Goal: Information Seeking & Learning: Learn about a topic

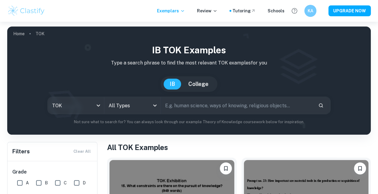
click at [117, 104] on body "We value your privacy We use cookies to enhance your browsing experience, serve…" at bounding box center [189, 119] width 378 height 194
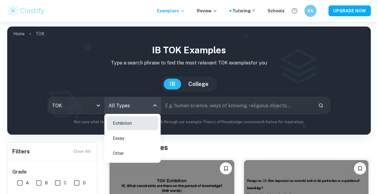
click at [116, 125] on li "Exhibition" at bounding box center [132, 123] width 51 height 14
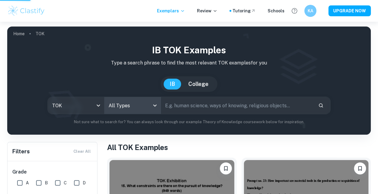
click at [168, 107] on input "text" at bounding box center [237, 105] width 153 height 17
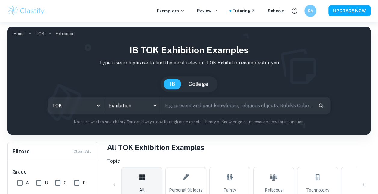
click at [175, 106] on input "text" at bounding box center [237, 105] width 153 height 17
paste input "Does our knowledge depend on our interactions with other knowers?"
type input "Does our knowledge depend on our interactions with other knowers?"
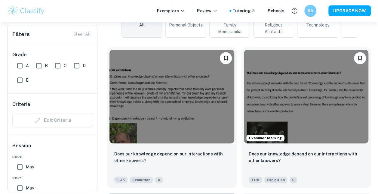
scroll to position [165, 0]
click at [19, 61] on input "A" at bounding box center [20, 66] width 12 height 12
checkbox input "true"
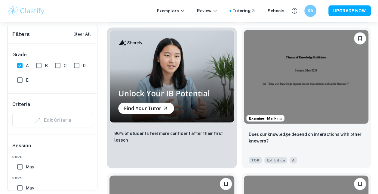
scroll to position [634, 0]
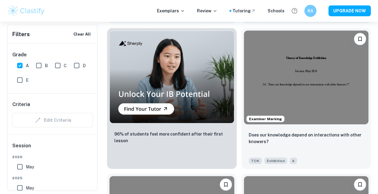
click at [265, 68] on img at bounding box center [306, 78] width 125 height 94
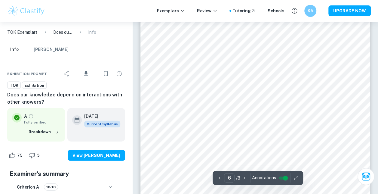
scroll to position [1741, 0]
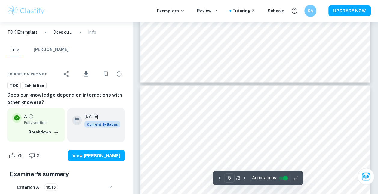
type input "6"
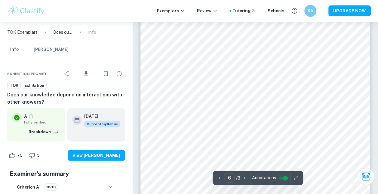
scroll to position [1818, 0]
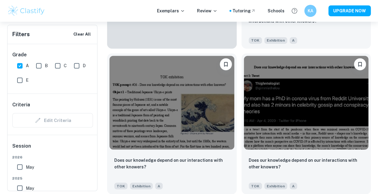
scroll to position [464, 0]
click at [276, 125] on img at bounding box center [306, 103] width 125 height 94
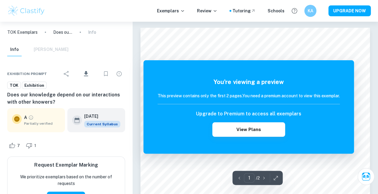
scroll to position [1, 0]
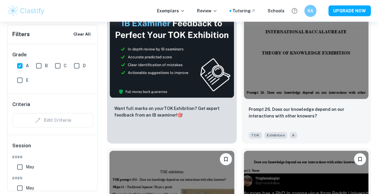
scroll to position [369, 0]
click at [286, 84] on img at bounding box center [306, 52] width 125 height 94
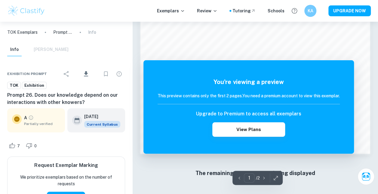
scroll to position [472, 0]
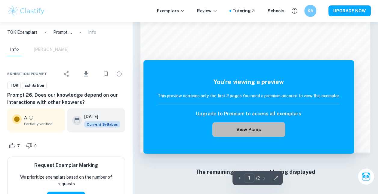
click at [269, 129] on button "View Plans" at bounding box center [248, 129] width 73 height 14
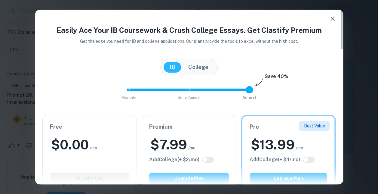
click at [329, 21] on icon "button" at bounding box center [332, 18] width 7 height 7
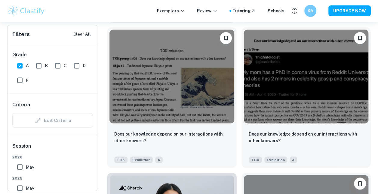
scroll to position [490, 0]
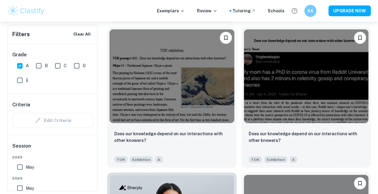
click at [187, 106] on img at bounding box center [172, 76] width 125 height 94
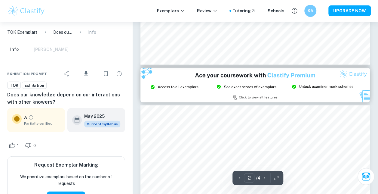
type input "3"
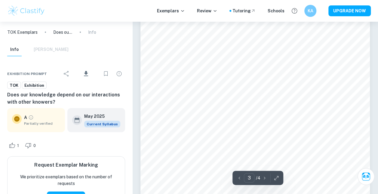
scroll to position [756, 0]
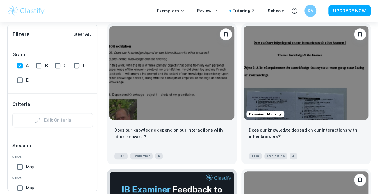
scroll to position [204, 0]
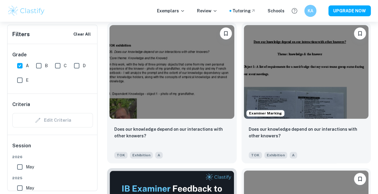
click at [189, 105] on img at bounding box center [172, 72] width 125 height 94
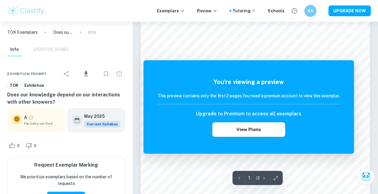
scroll to position [54, 0]
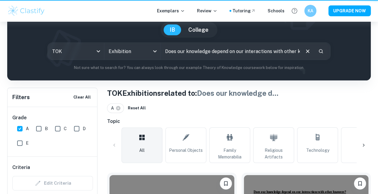
scroll to position [204, 0]
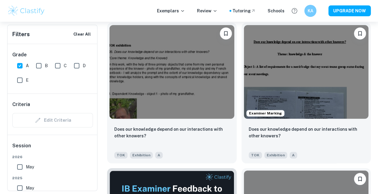
click at [274, 100] on img at bounding box center [306, 72] width 125 height 94
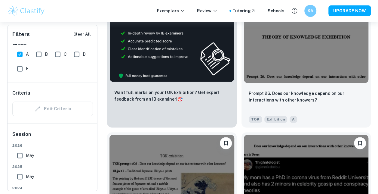
scroll to position [385, 0]
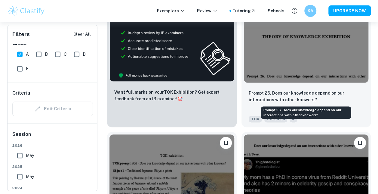
click at [277, 90] on p "Prompt 26. Does our knowledge depend on our interactions with other knowers?" at bounding box center [306, 96] width 115 height 13
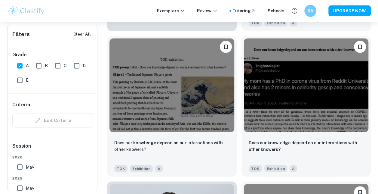
scroll to position [482, 0]
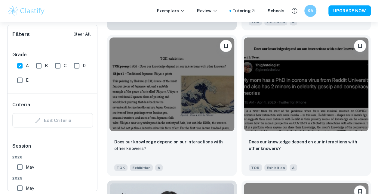
click at [300, 121] on img at bounding box center [306, 84] width 125 height 94
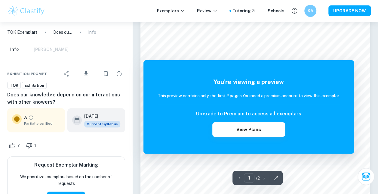
scroll to position [29, 0]
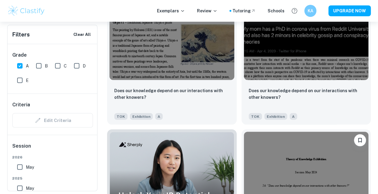
scroll to position [533, 0]
click at [169, 72] on img at bounding box center [172, 33] width 125 height 94
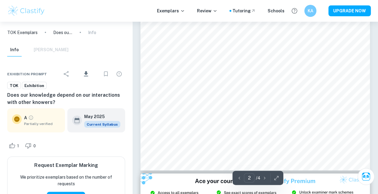
scroll to position [547, 0]
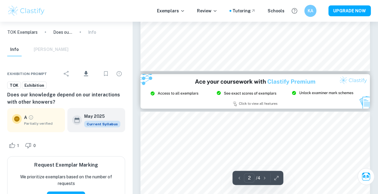
type input "3"
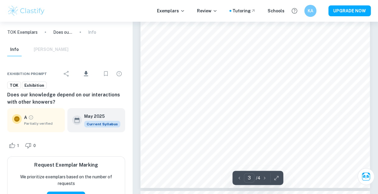
scroll to position [896, 0]
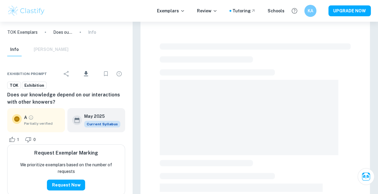
scroll to position [159, 0]
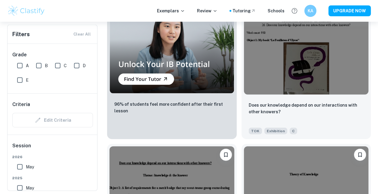
scroll to position [649, 0]
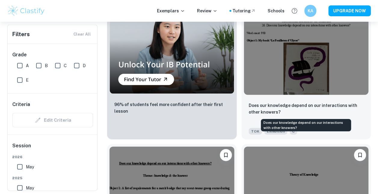
click at [262, 104] on p "Does our knowledge depend on our interactions with other knowers?" at bounding box center [306, 108] width 115 height 13
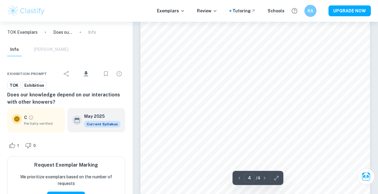
scroll to position [1009, 0]
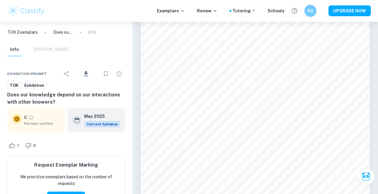
type input "3"
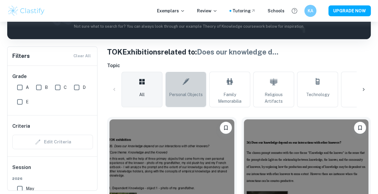
click at [194, 105] on link "Personal Objects" at bounding box center [185, 90] width 41 height 36
type input "Personal Objects"
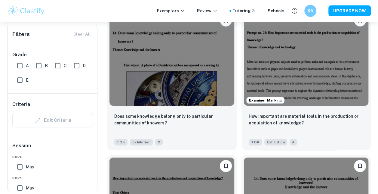
scroll to position [2090, 0]
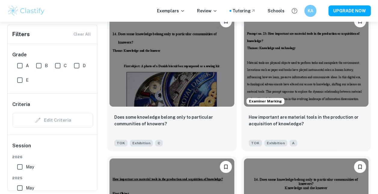
click at [193, 80] on img at bounding box center [172, 60] width 125 height 94
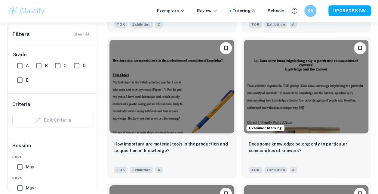
scroll to position [2209, 0]
click at [125, 119] on img at bounding box center [172, 86] width 125 height 94
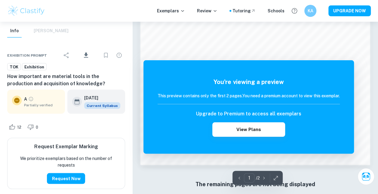
scroll to position [527, 0]
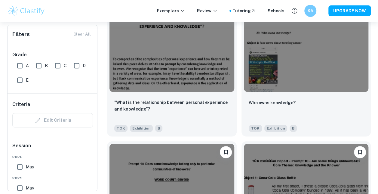
scroll to position [2396, 0]
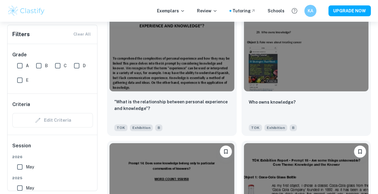
click at [272, 69] on img at bounding box center [306, 45] width 125 height 94
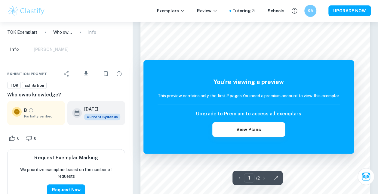
scroll to position [51, 0]
